Goal: Task Accomplishment & Management: Manage account settings

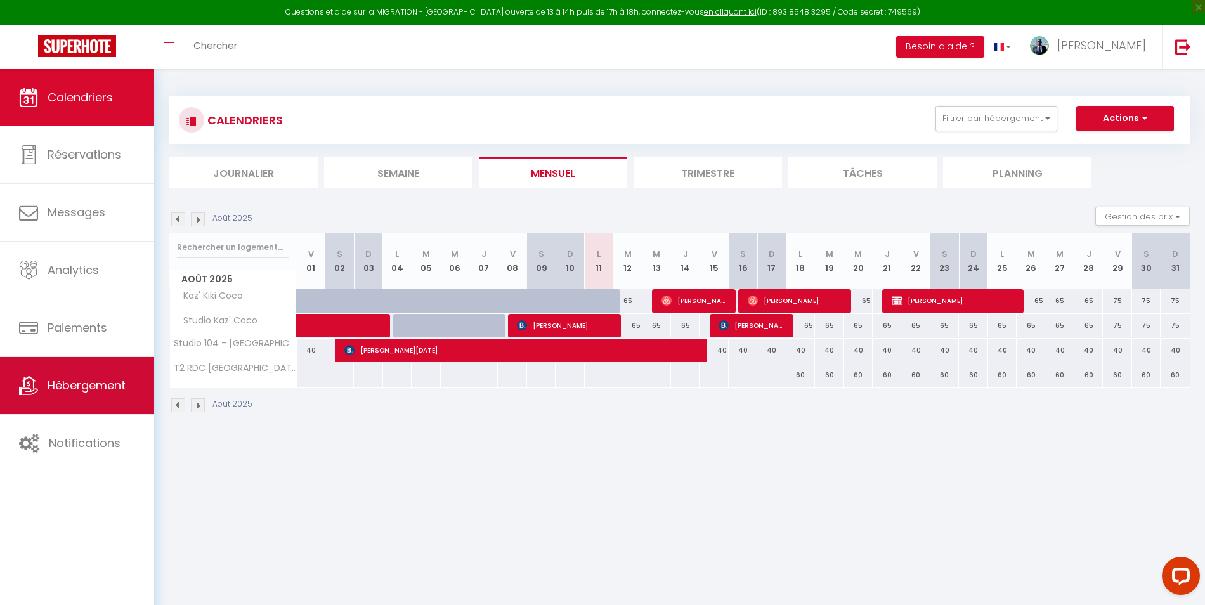
click at [113, 383] on span "Hébergement" at bounding box center [87, 385] width 78 height 16
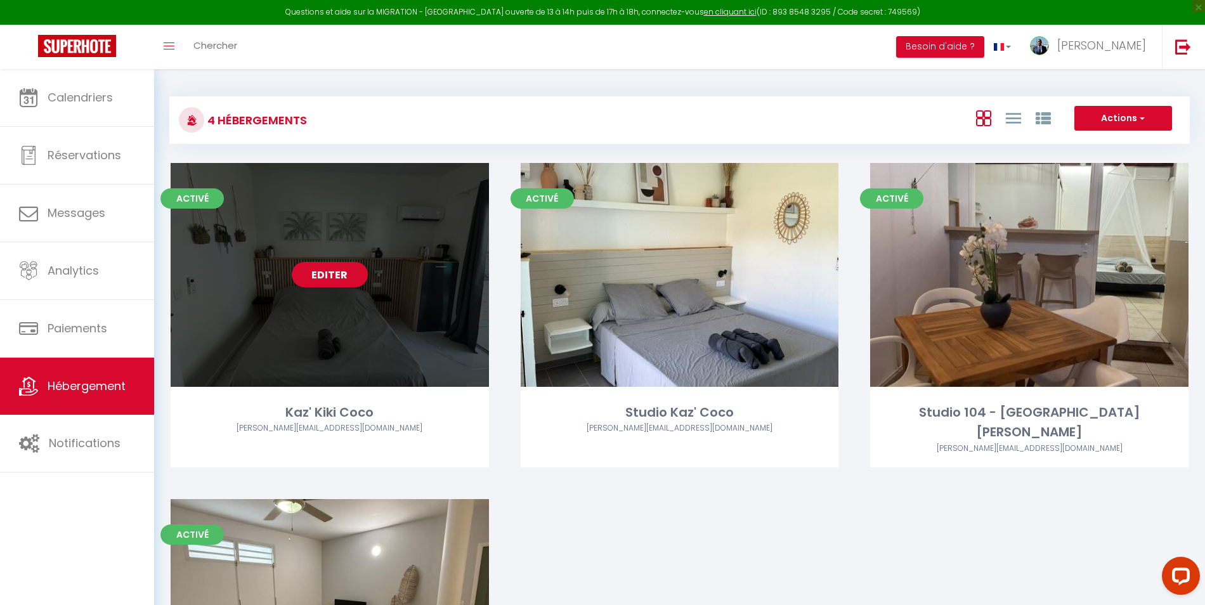
click at [424, 314] on div "Editer" at bounding box center [330, 275] width 318 height 224
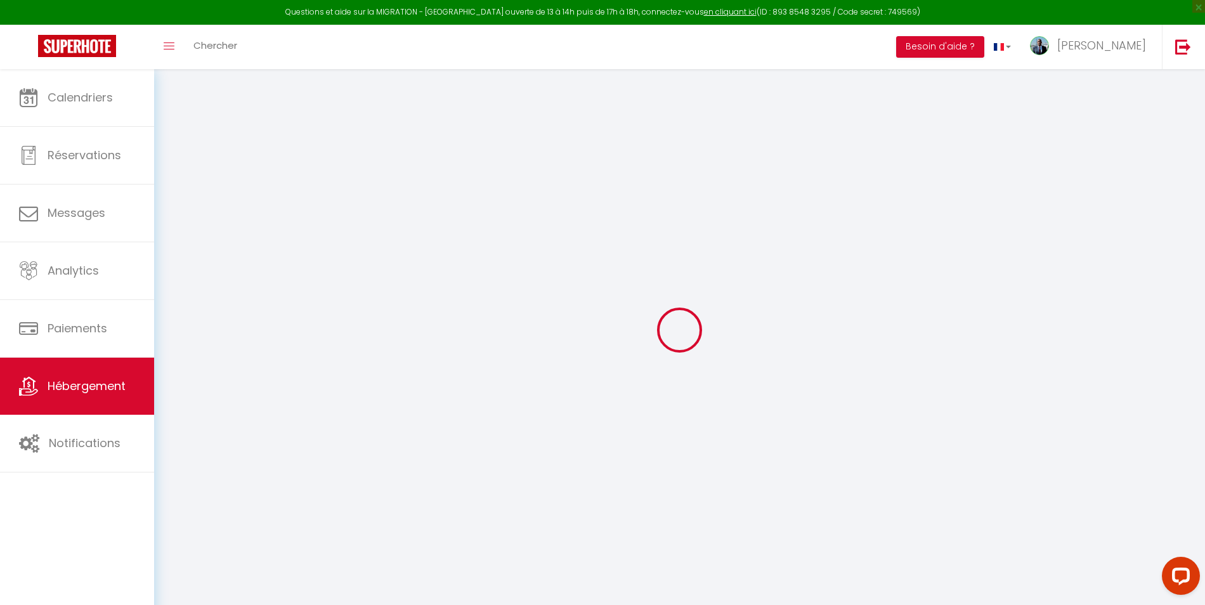
checkbox input "false"
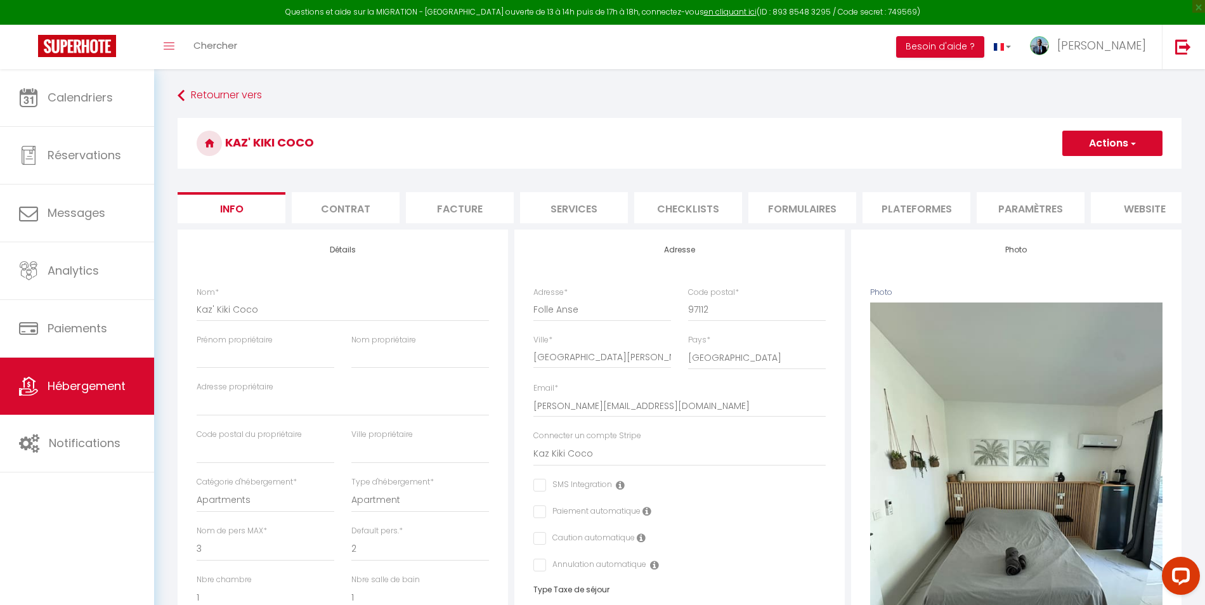
checkbox input "false"
click at [370, 223] on li "Contrat" at bounding box center [346, 207] width 108 height 31
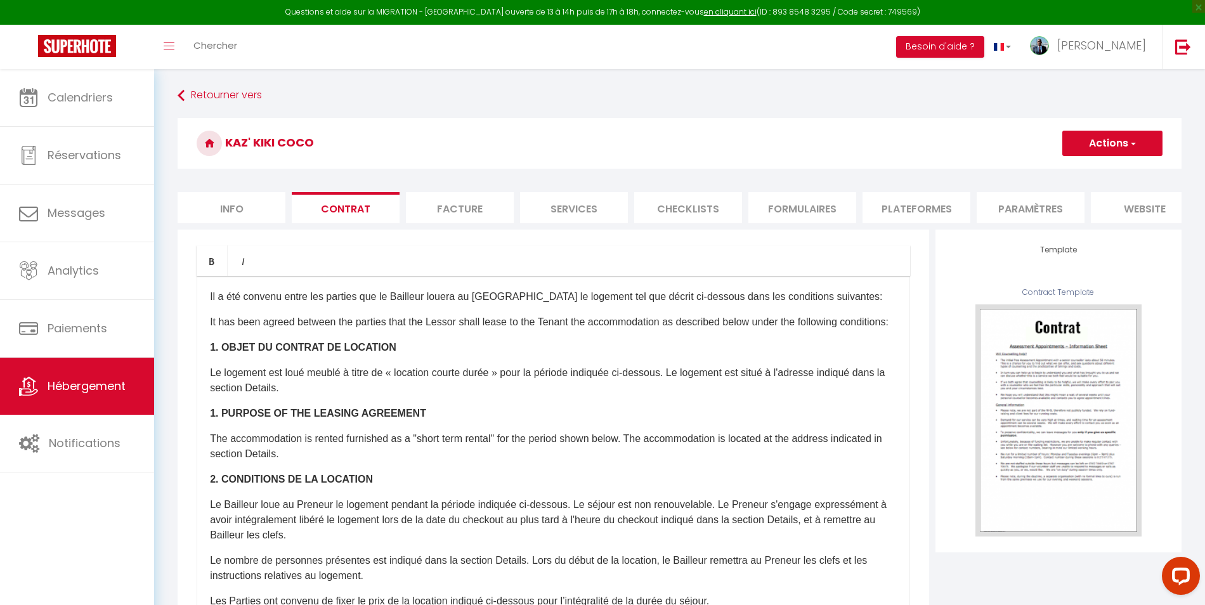
click at [1104, 140] on button "Actions" at bounding box center [1112, 143] width 100 height 25
click at [1073, 170] on link "Enregistrer" at bounding box center [1075, 171] width 174 height 16
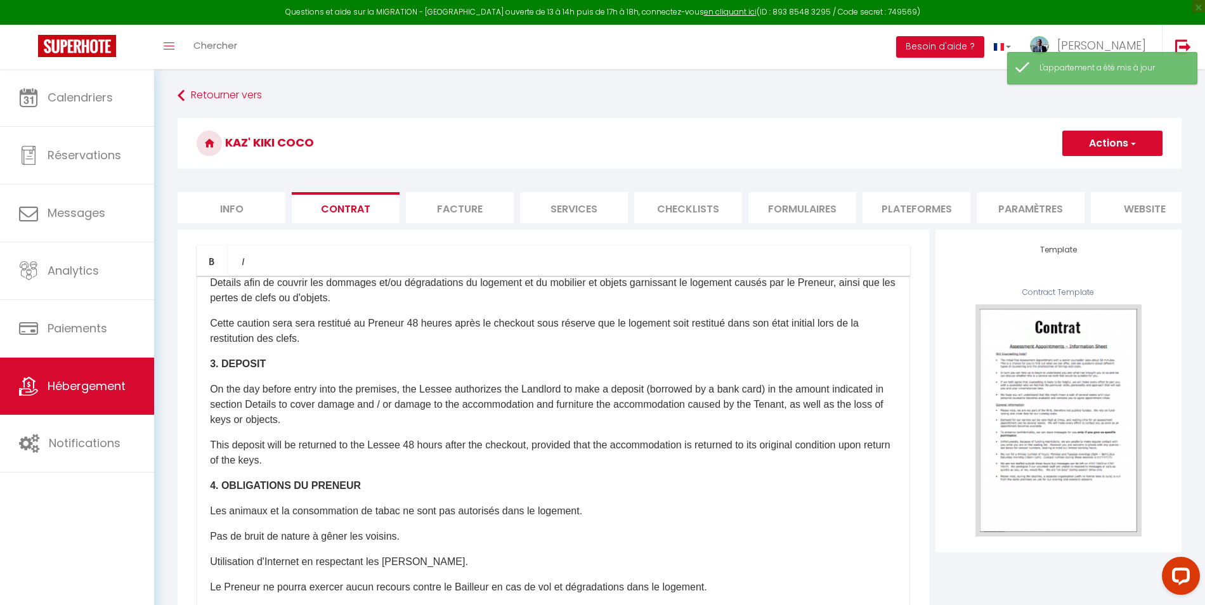
scroll to position [614, 0]
